Goal: Navigation & Orientation: Understand site structure

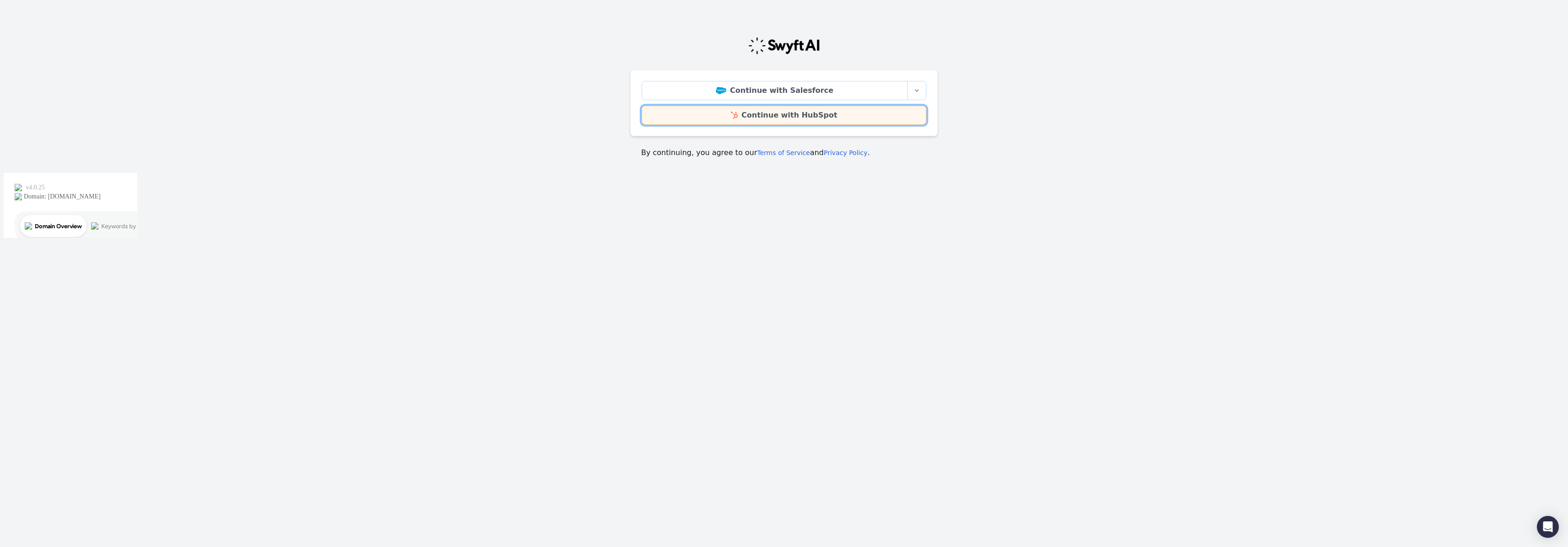
click at [743, 121] on link "Continue with HubSpot" at bounding box center [783, 115] width 284 height 19
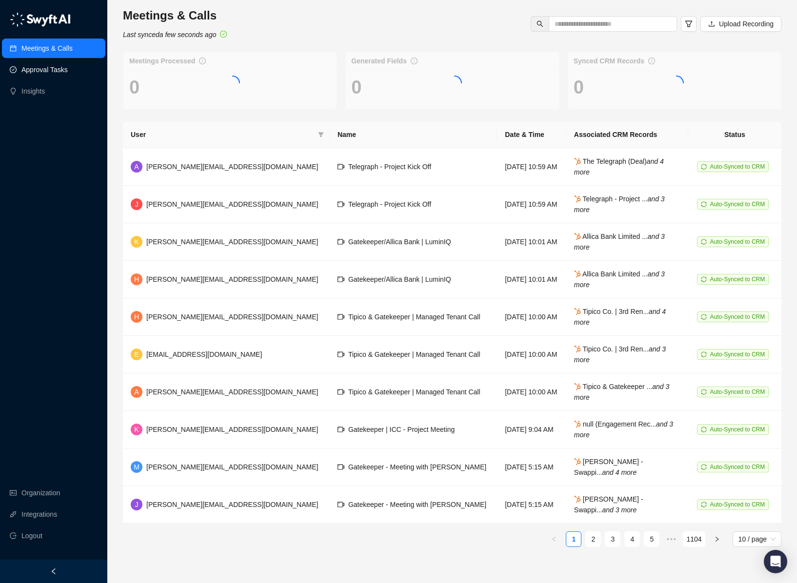
click at [40, 68] on link "Approval Tasks" at bounding box center [44, 70] width 46 height 20
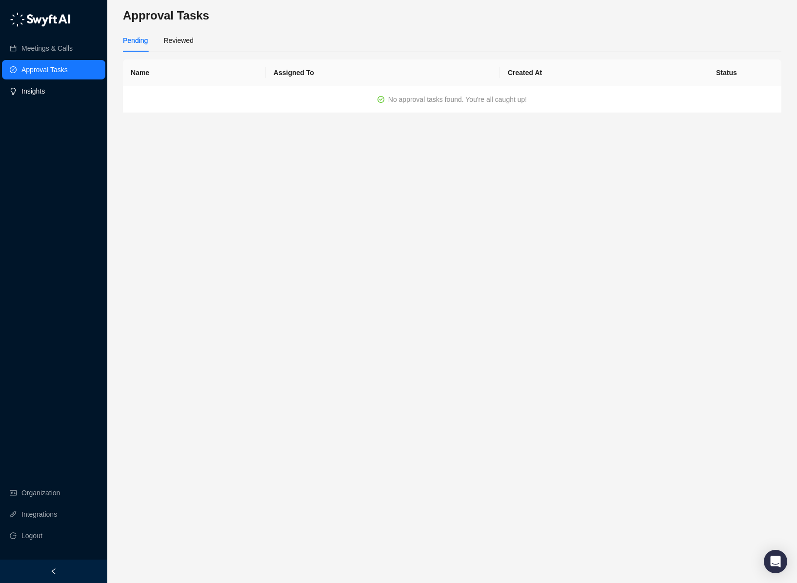
click at [45, 90] on link "Insights" at bounding box center [32, 91] width 23 height 20
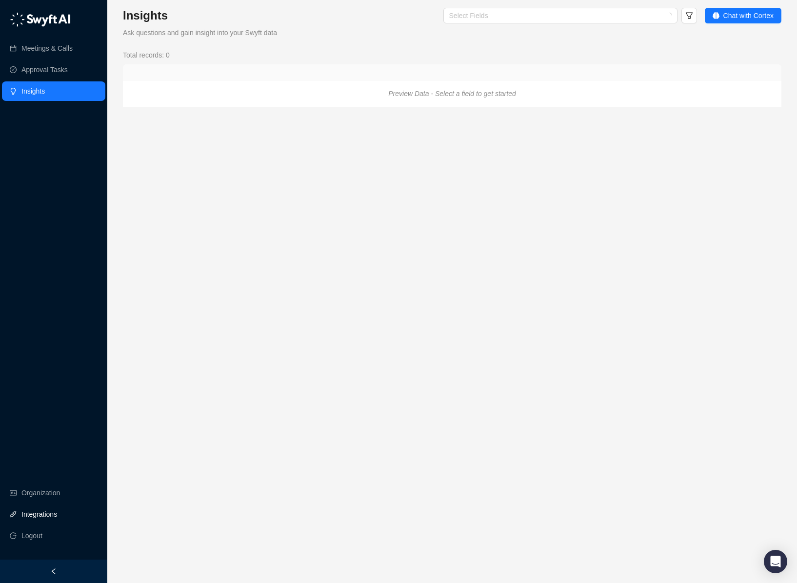
click at [28, 509] on link "Integrations" at bounding box center [39, 515] width 36 height 20
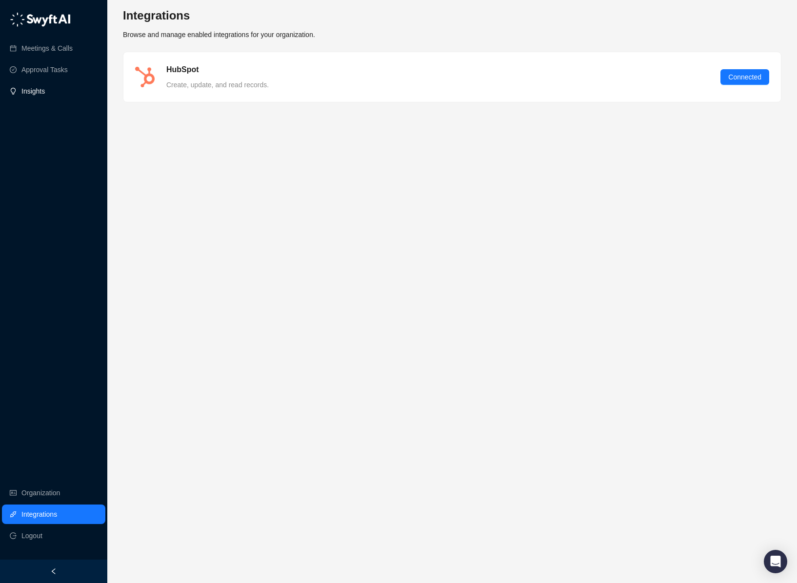
click at [45, 95] on link "Insights" at bounding box center [32, 91] width 23 height 20
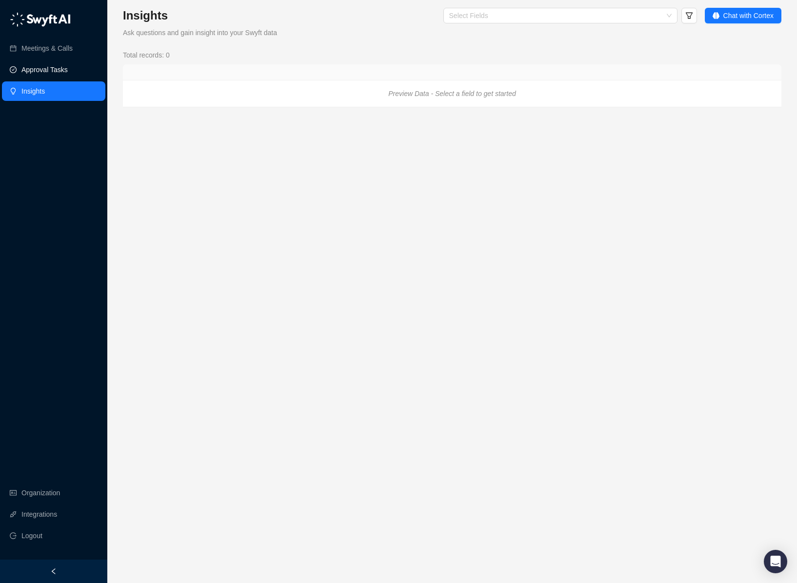
click at [38, 65] on link "Approval Tasks" at bounding box center [44, 70] width 46 height 20
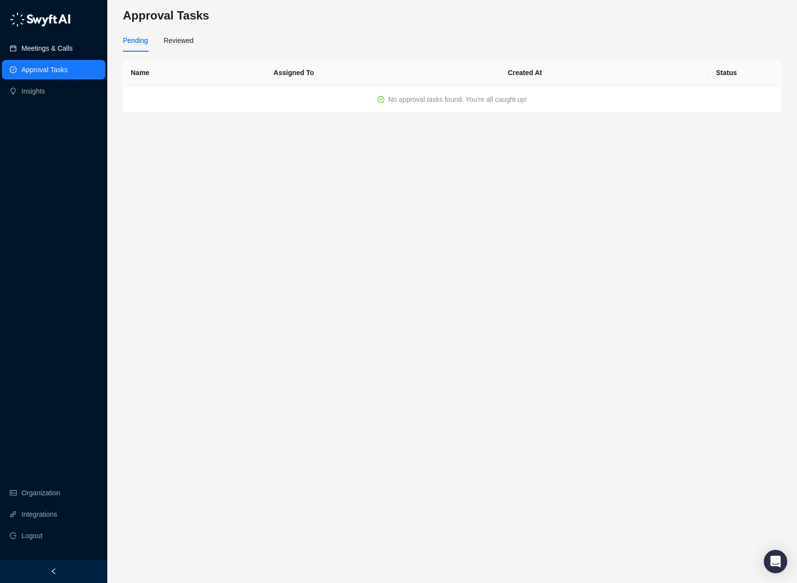
click at [61, 41] on link "Meetings & Calls" at bounding box center [46, 49] width 51 height 20
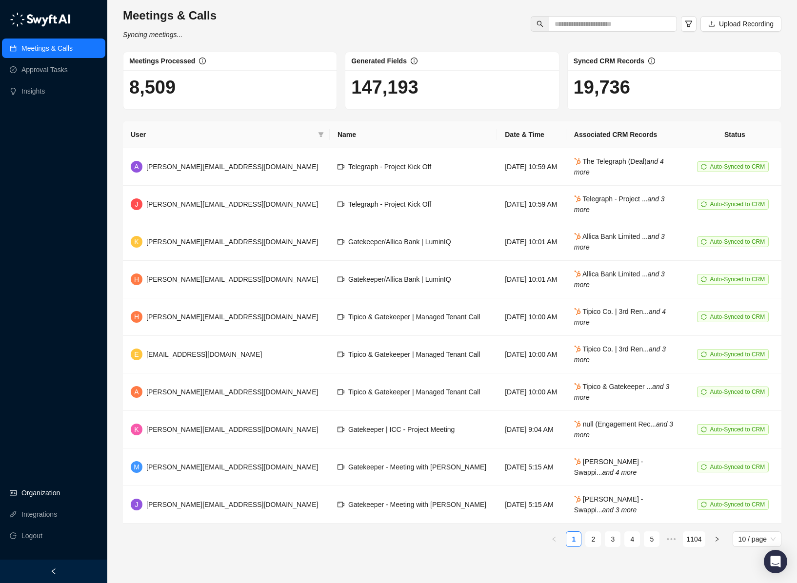
click at [28, 487] on link "Organization" at bounding box center [40, 493] width 39 height 20
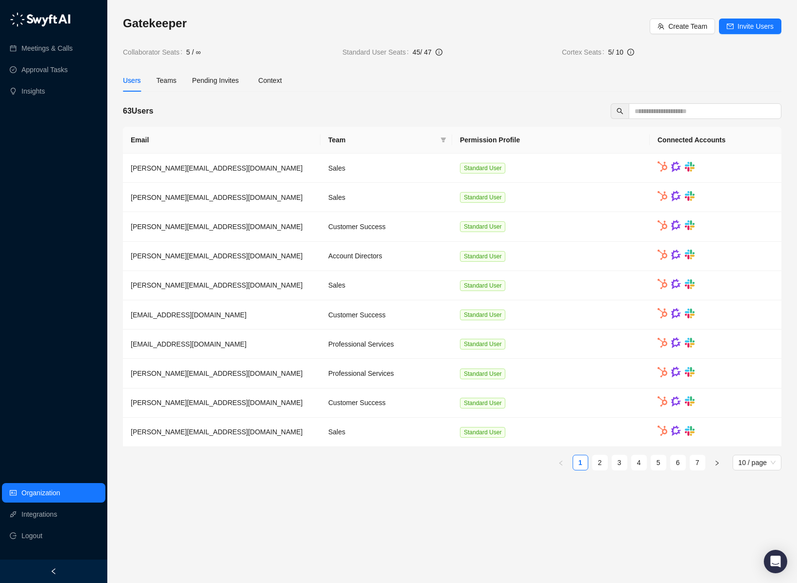
click at [595, 48] on span "Cortex Seats" at bounding box center [585, 52] width 46 height 11
click at [750, 464] on span "10 / page" at bounding box center [756, 463] width 37 height 15
click at [754, 529] on div "100 / page" at bounding box center [757, 529] width 34 height 11
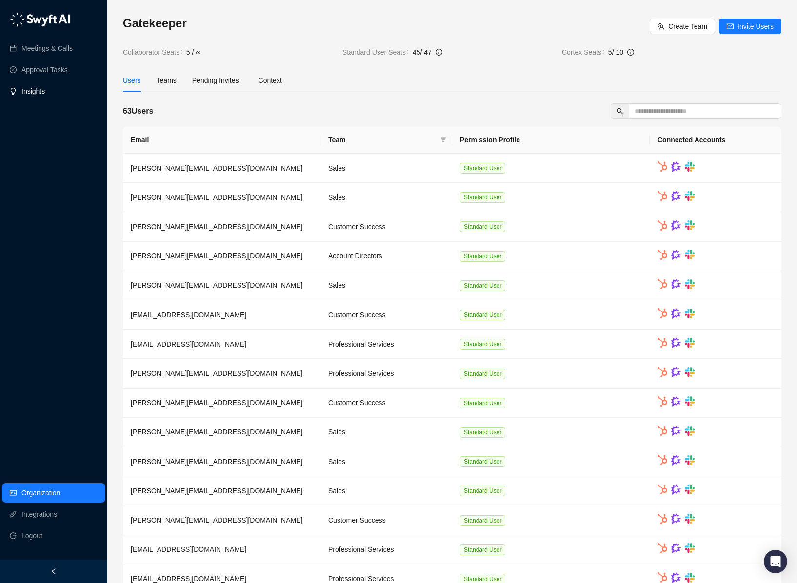
click at [26, 96] on link "Insights" at bounding box center [32, 91] width 23 height 20
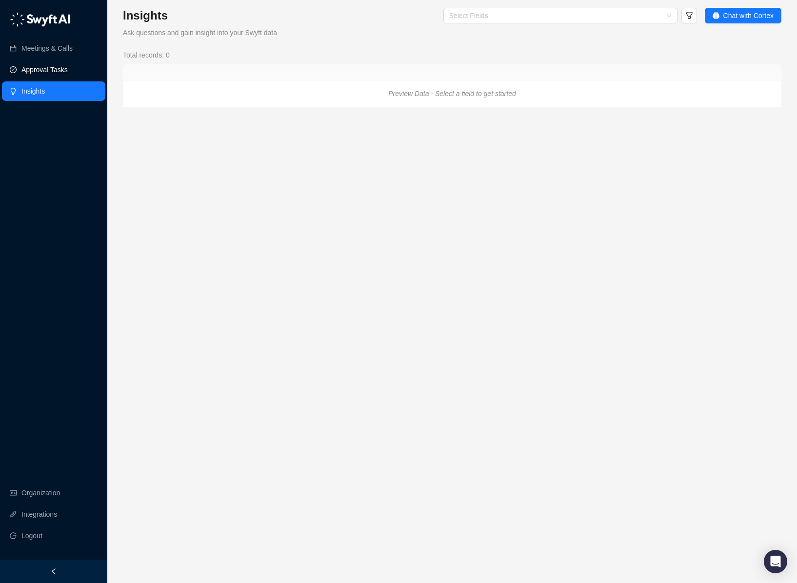
click at [33, 76] on link "Approval Tasks" at bounding box center [44, 70] width 46 height 20
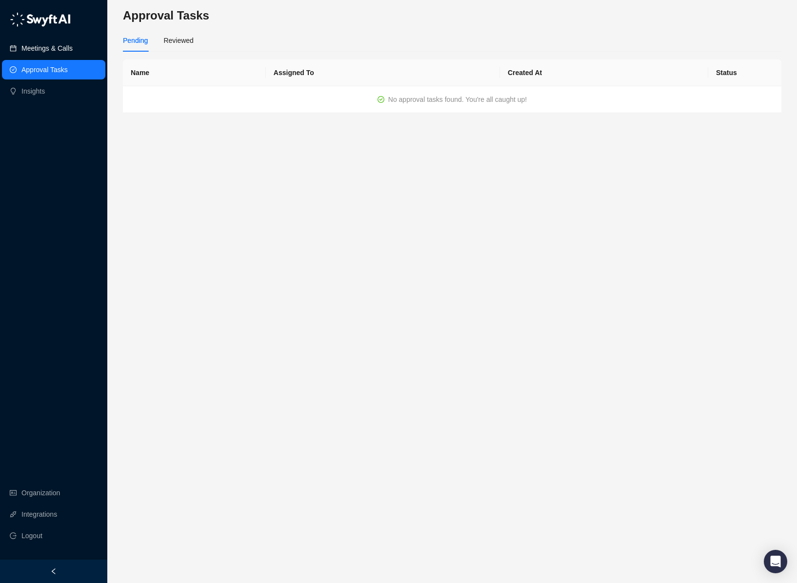
click at [39, 58] on link "Meetings & Calls" at bounding box center [46, 49] width 51 height 20
